Goal: Task Accomplishment & Management: Manage account settings

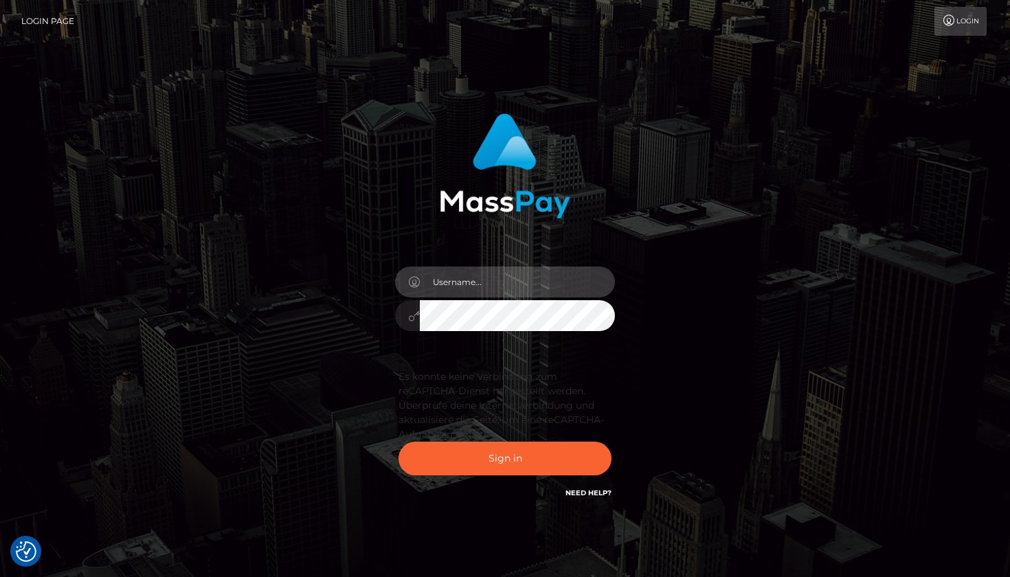
type input "Edwin.relife"
click at [505, 458] on button "Sign in" at bounding box center [504, 459] width 213 height 34
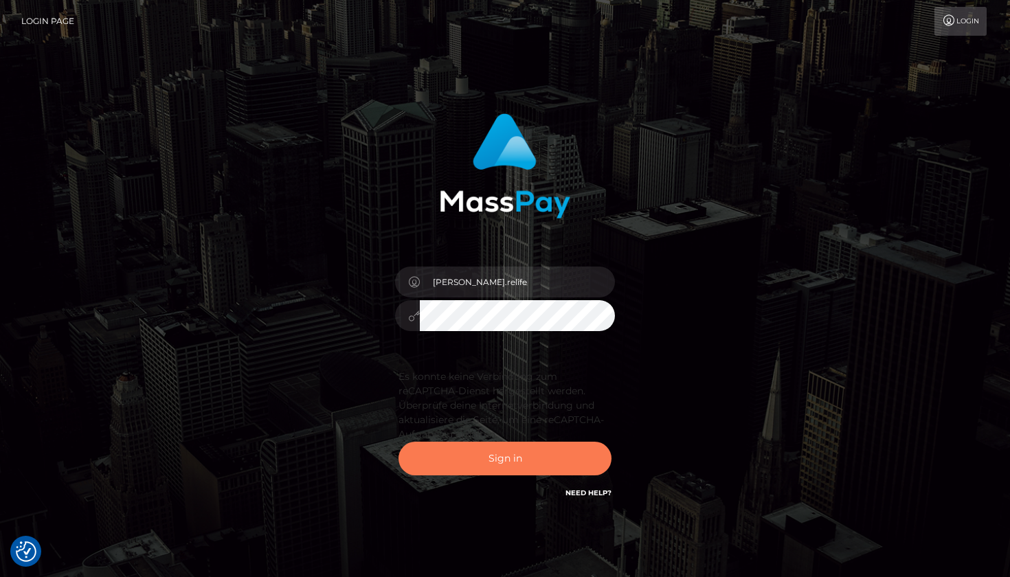
click at [513, 464] on button "Sign in" at bounding box center [504, 459] width 213 height 34
click at [517, 462] on button "Sign in" at bounding box center [504, 459] width 213 height 34
click at [496, 460] on button "Sign in" at bounding box center [504, 459] width 213 height 34
click at [492, 462] on button "Sign in" at bounding box center [504, 459] width 213 height 34
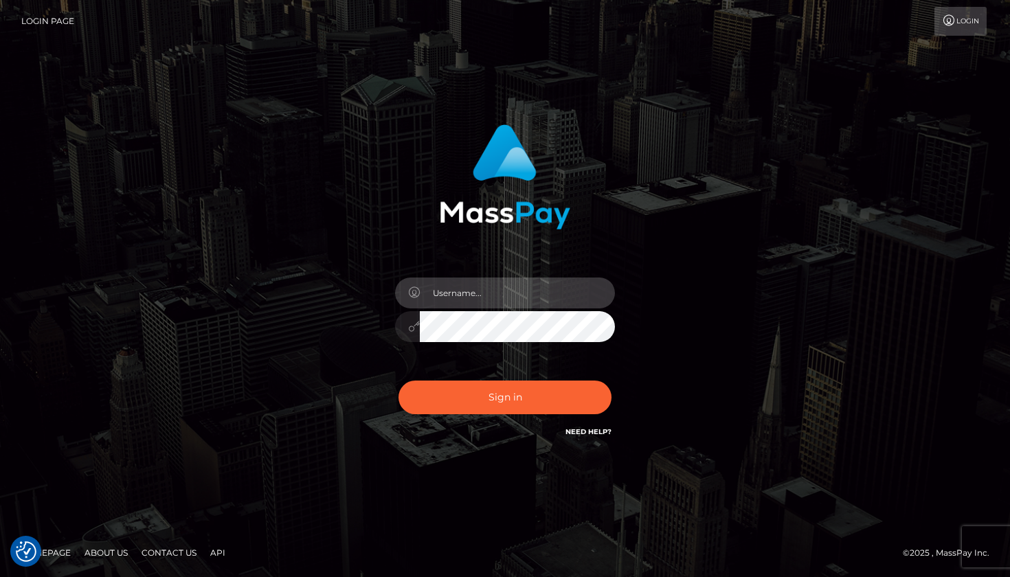
type input "[PERSON_NAME].relife"
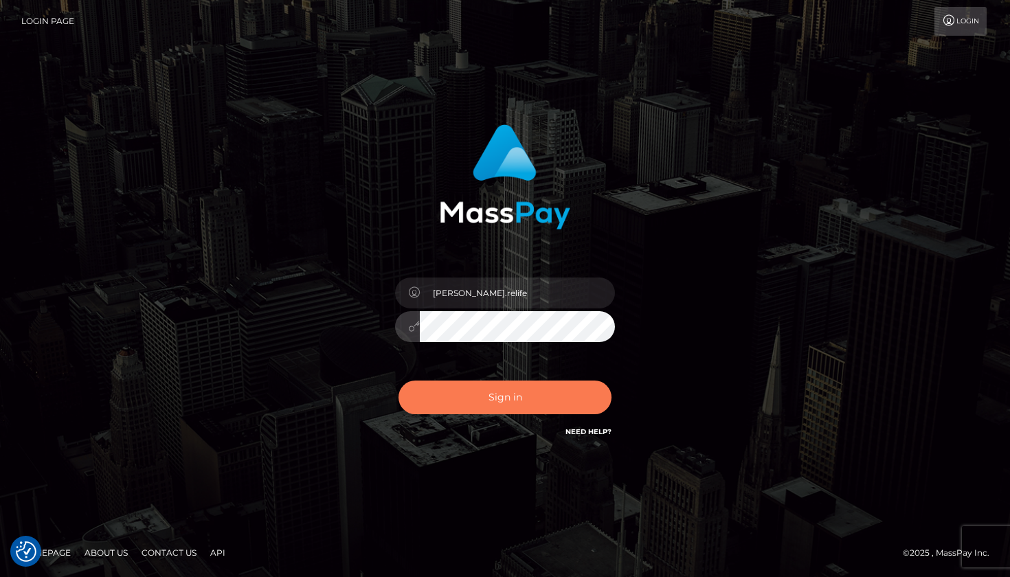
click at [508, 400] on button "Sign in" at bounding box center [504, 398] width 213 height 34
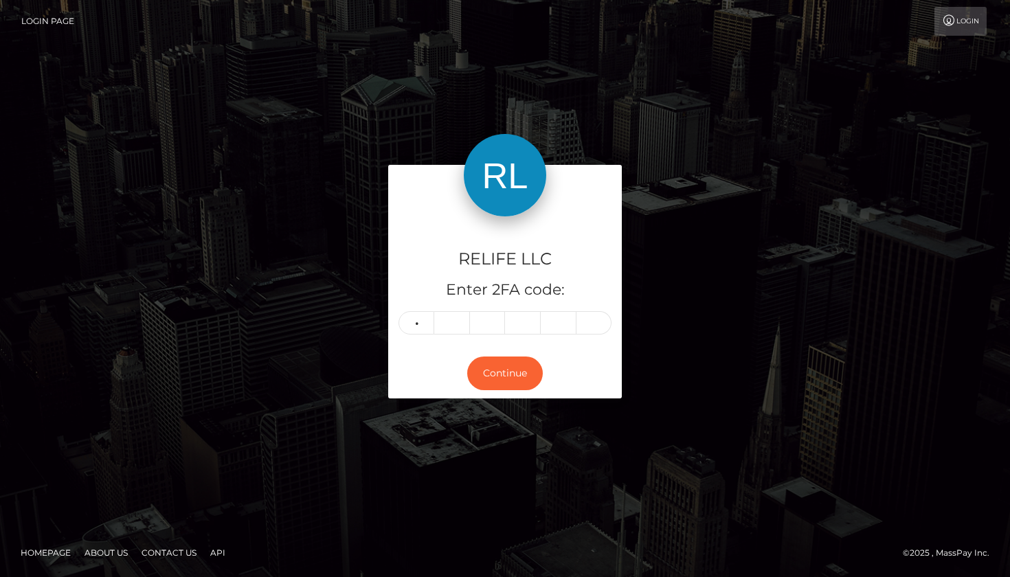
type input "4"
type input "8"
type input "9"
type input "2"
type input "1"
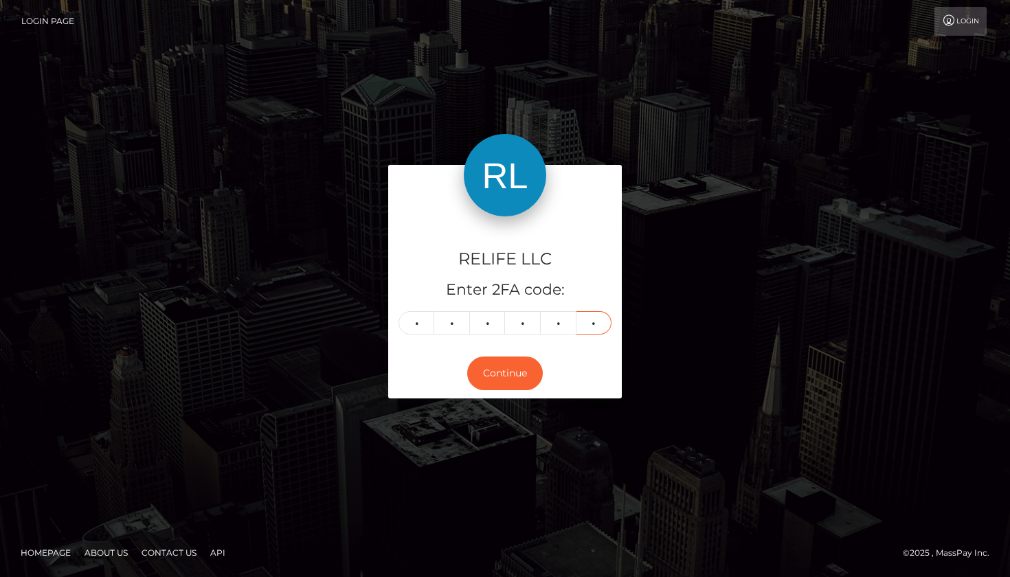
type input "1"
click at [505, 374] on button "Continue" at bounding box center [505, 373] width 76 height 34
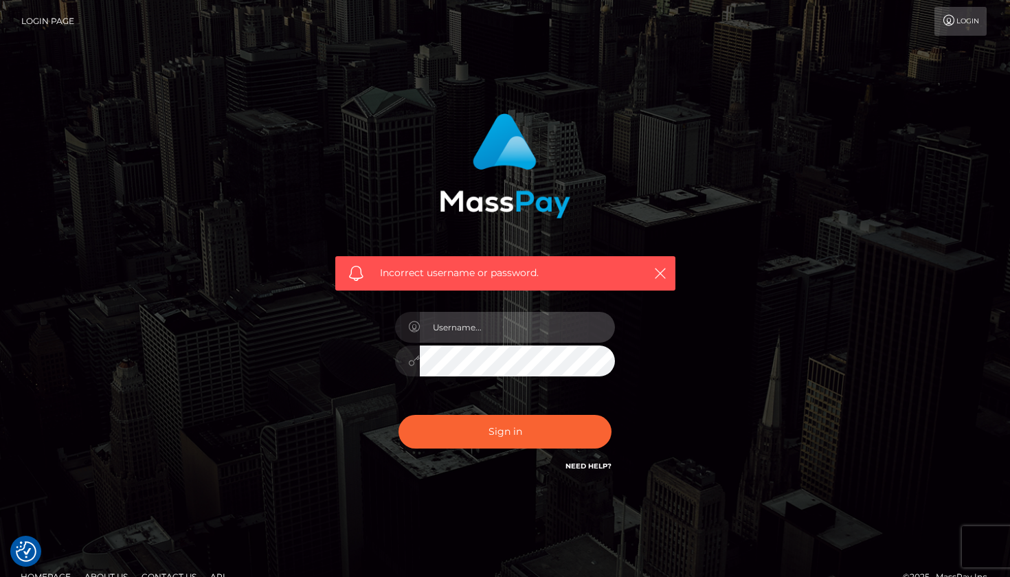
type input "[PERSON_NAME].relife"
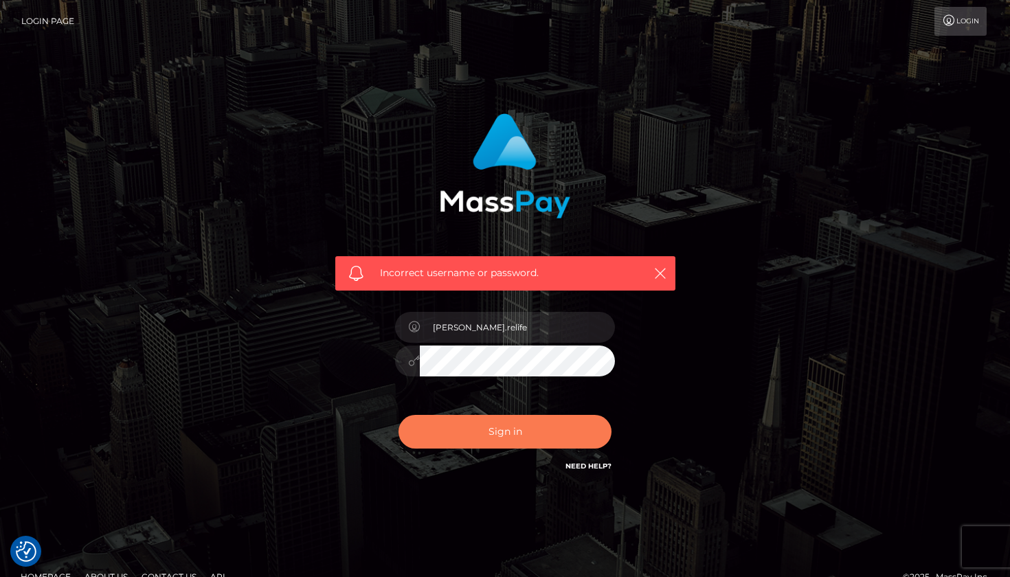
click at [486, 432] on button "Sign in" at bounding box center [504, 432] width 213 height 34
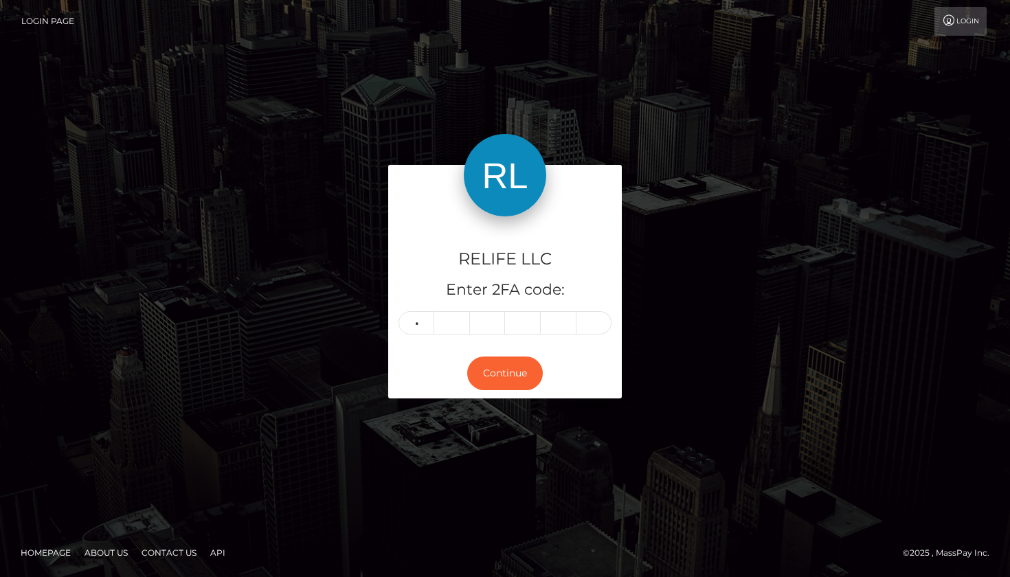
type input "3"
type input "9"
type input "2"
type input "4"
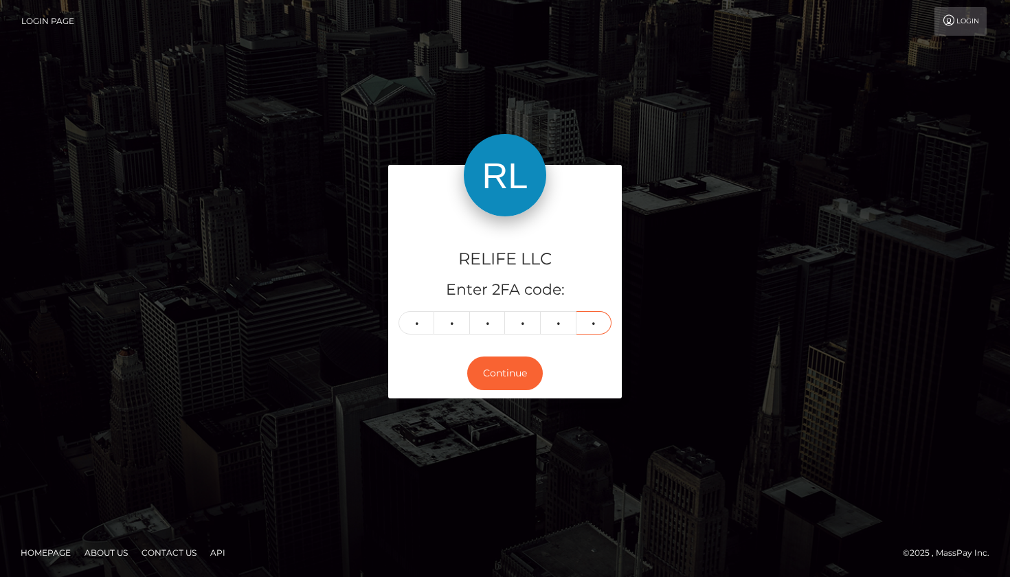
type input "2"
click at [505, 374] on button "Continue" at bounding box center [505, 373] width 76 height 34
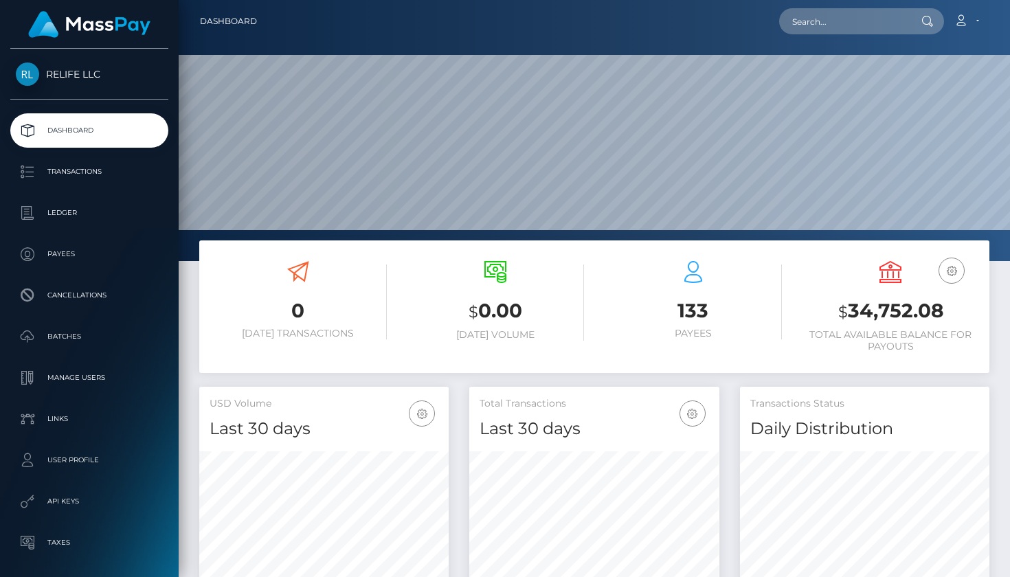
scroll to position [242, 250]
click at [95, 251] on p "Payees" at bounding box center [89, 254] width 147 height 21
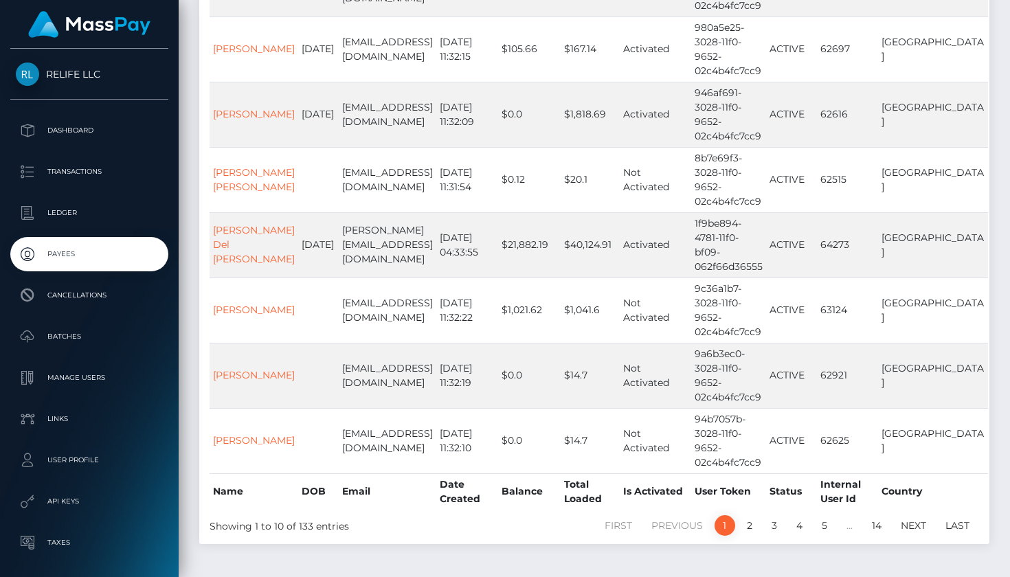
scroll to position [416, 0]
click at [751, 516] on link "2" at bounding box center [749, 526] width 21 height 21
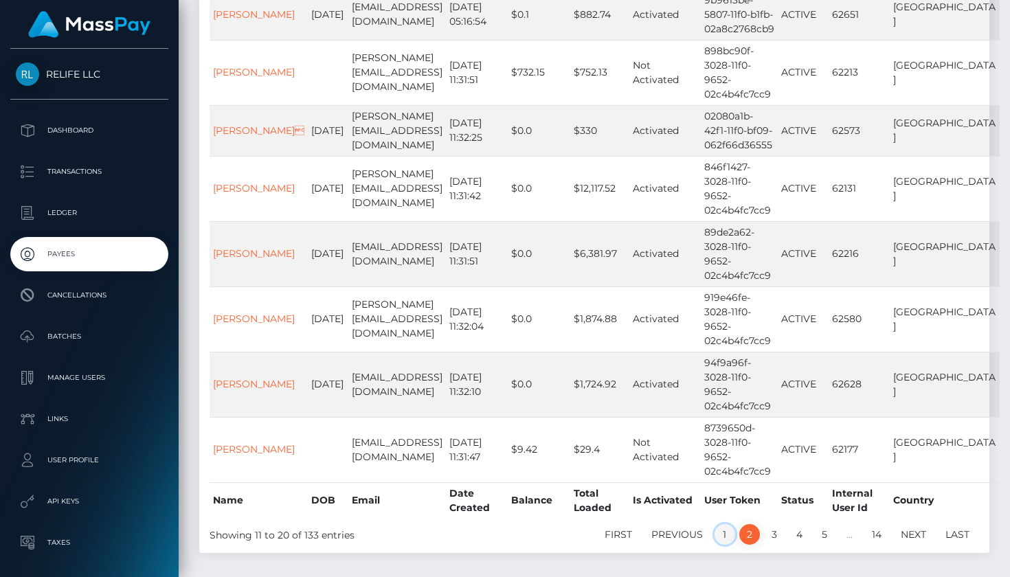
click at [723, 524] on link "1" at bounding box center [724, 534] width 21 height 21
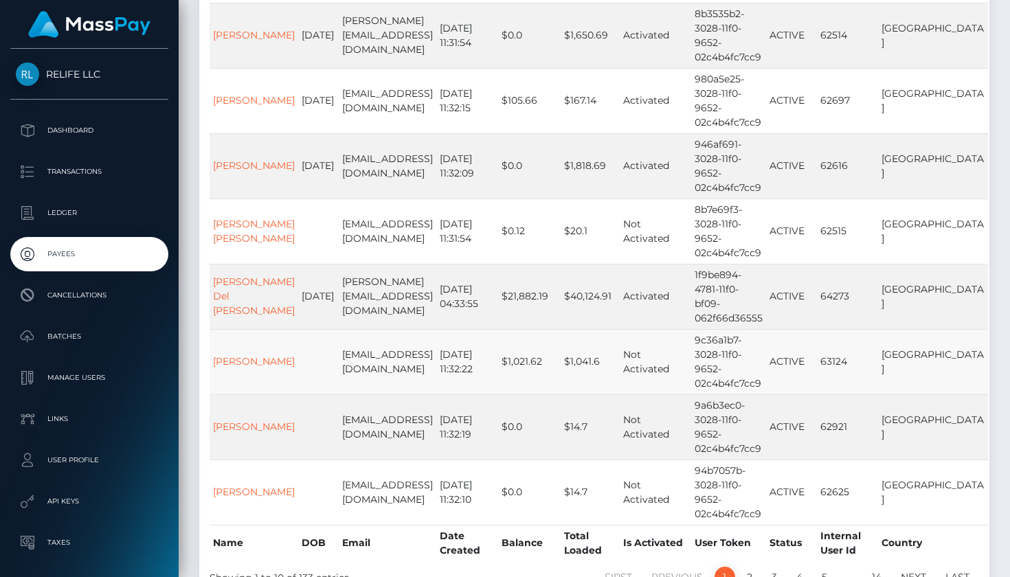
scroll to position [360, 0]
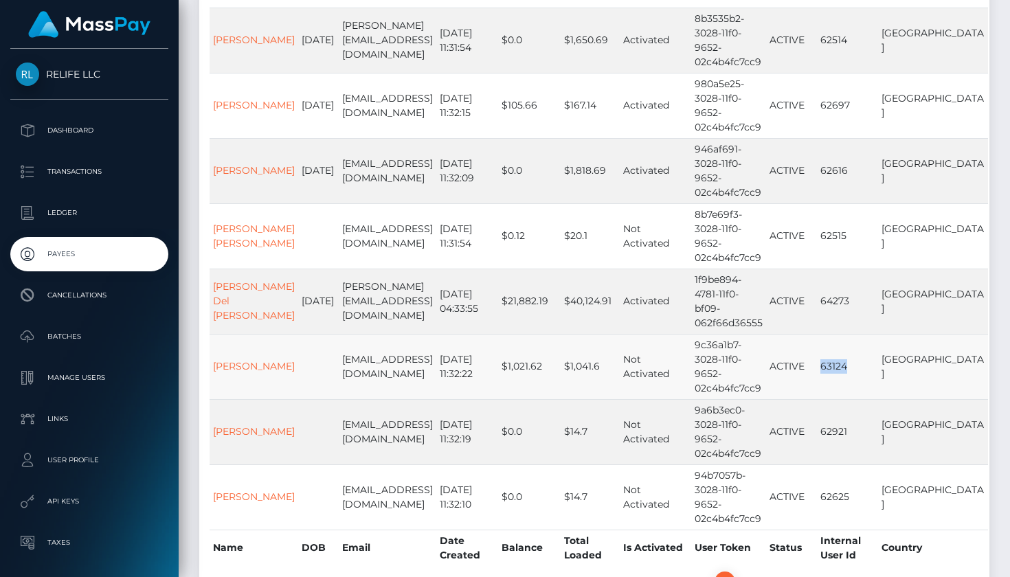
drag, startPoint x: 874, startPoint y: 319, endPoint x: 846, endPoint y: 320, distance: 27.5
click at [846, 334] on td "63124" at bounding box center [847, 366] width 61 height 65
copy td "63124"
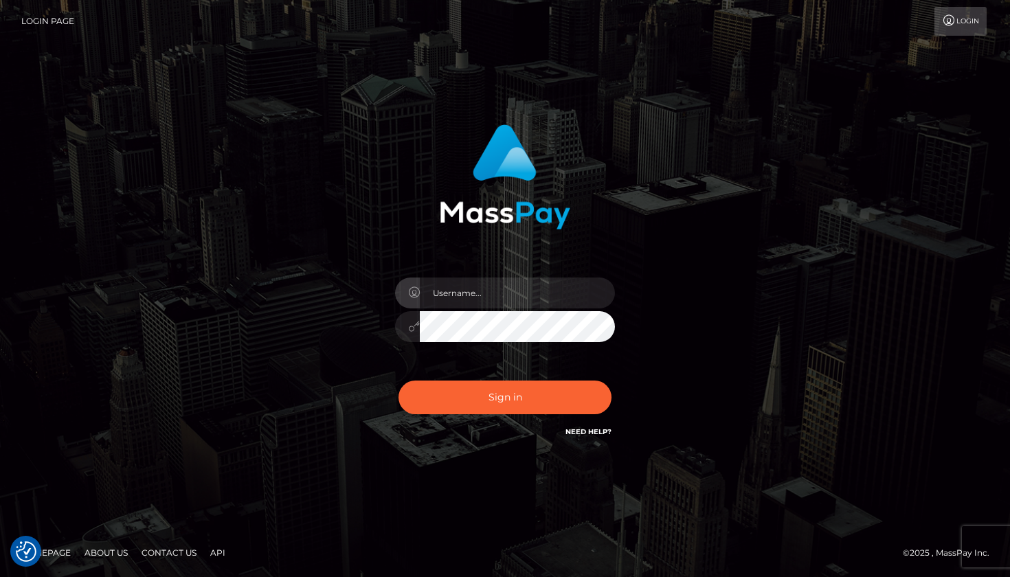
checkbox input "true"
